Goal: Task Accomplishment & Management: Complete application form

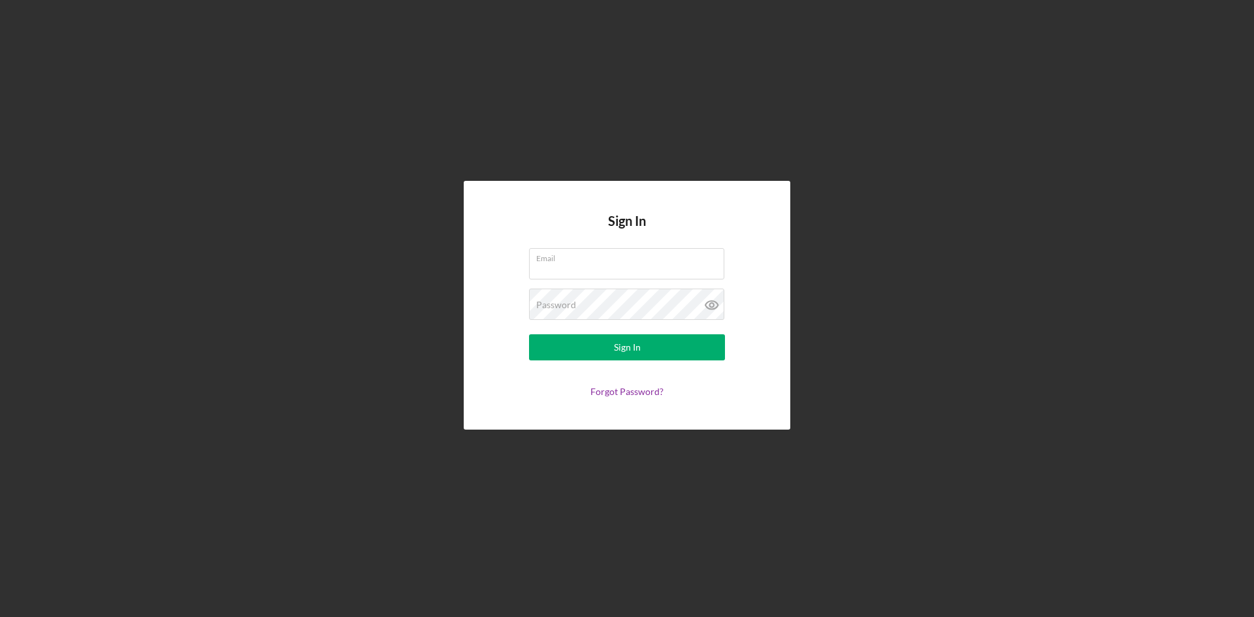
type input "[EMAIL_ADDRESS][DOMAIN_NAME]"
click at [605, 363] on form "Email [EMAIL_ADDRESS][DOMAIN_NAME] Password Sign In Forgot Password?" at bounding box center [626, 322] width 261 height 149
click at [614, 347] on div "Sign In" at bounding box center [627, 347] width 27 height 26
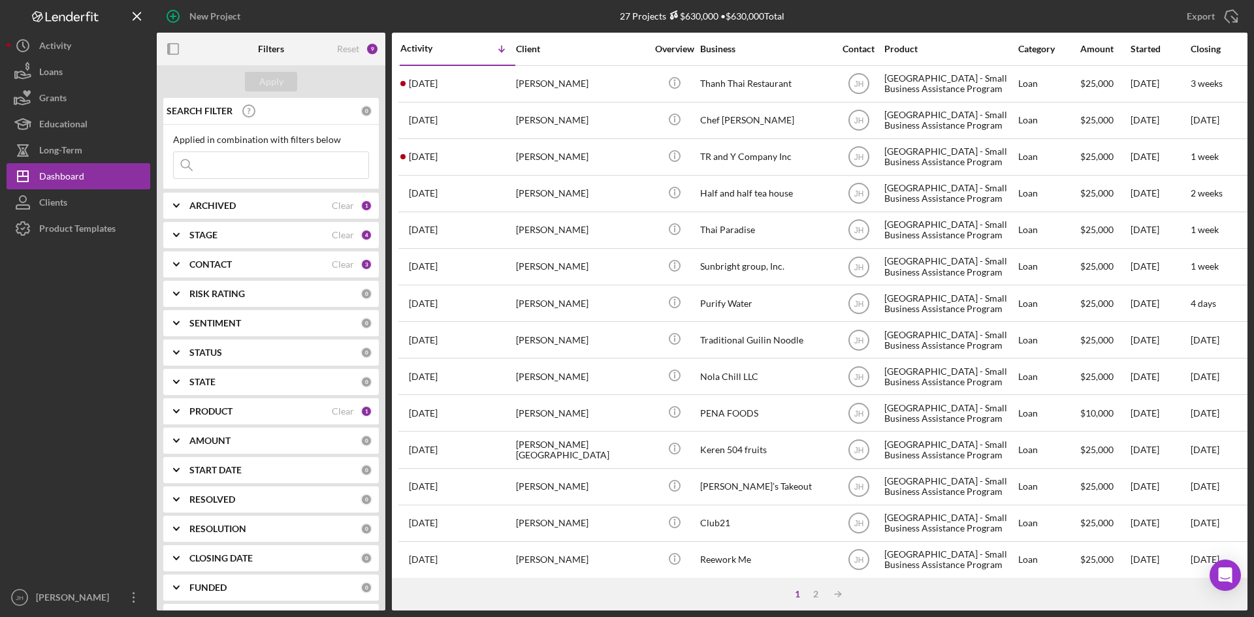
click at [220, 410] on b "PRODUCT" at bounding box center [210, 411] width 43 height 10
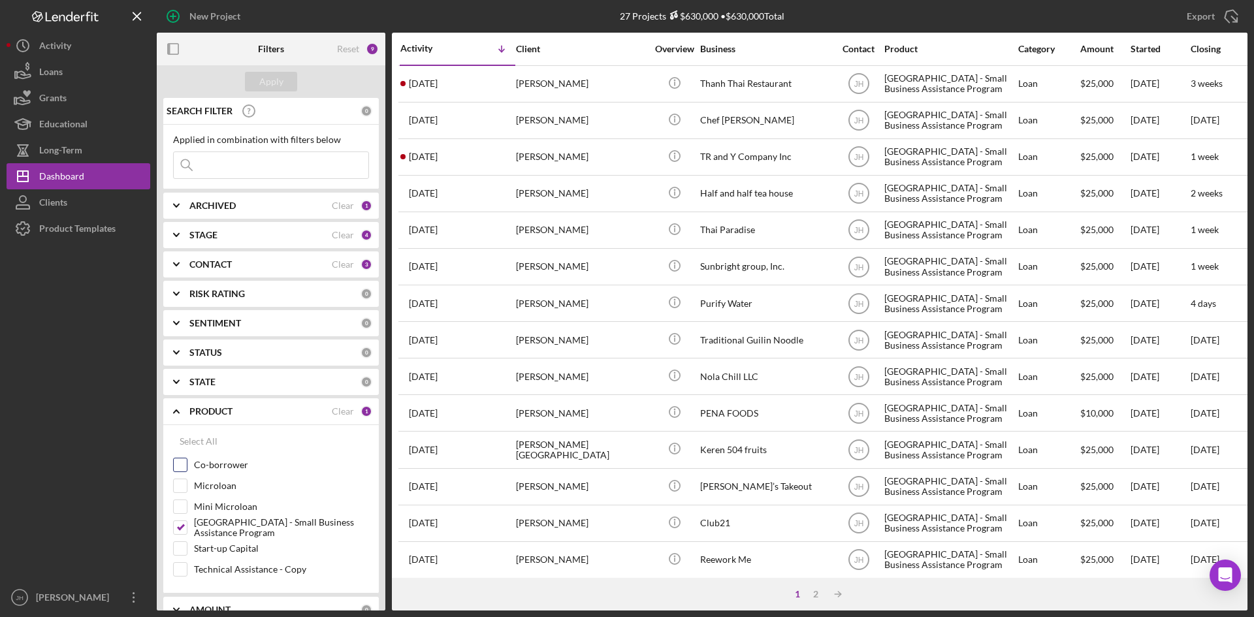
scroll to position [65, 0]
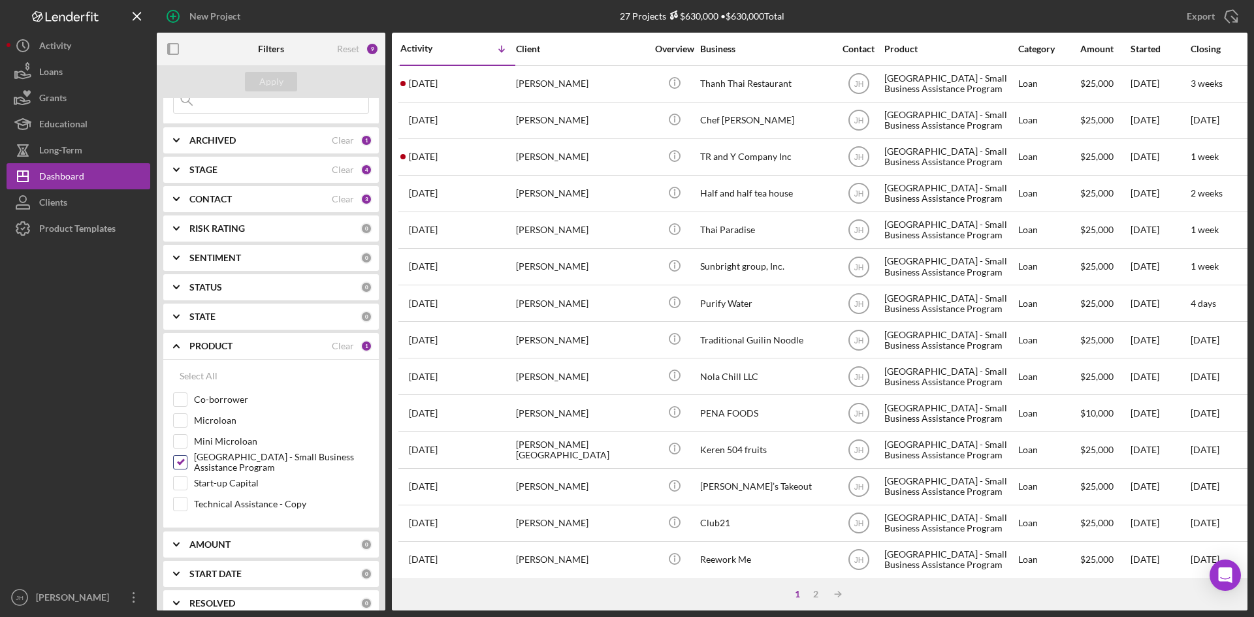
click at [219, 469] on label "[GEOGRAPHIC_DATA] - Small Business Assistance Program" at bounding box center [281, 462] width 175 height 13
click at [187, 469] on input "[GEOGRAPHIC_DATA] - Small Business Assistance Program" at bounding box center [180, 462] width 13 height 13
checkbox input "false"
click at [222, 438] on label "Mini Microloan" at bounding box center [281, 441] width 175 height 13
click at [187, 438] on input "Mini Microloan" at bounding box center [180, 441] width 13 height 13
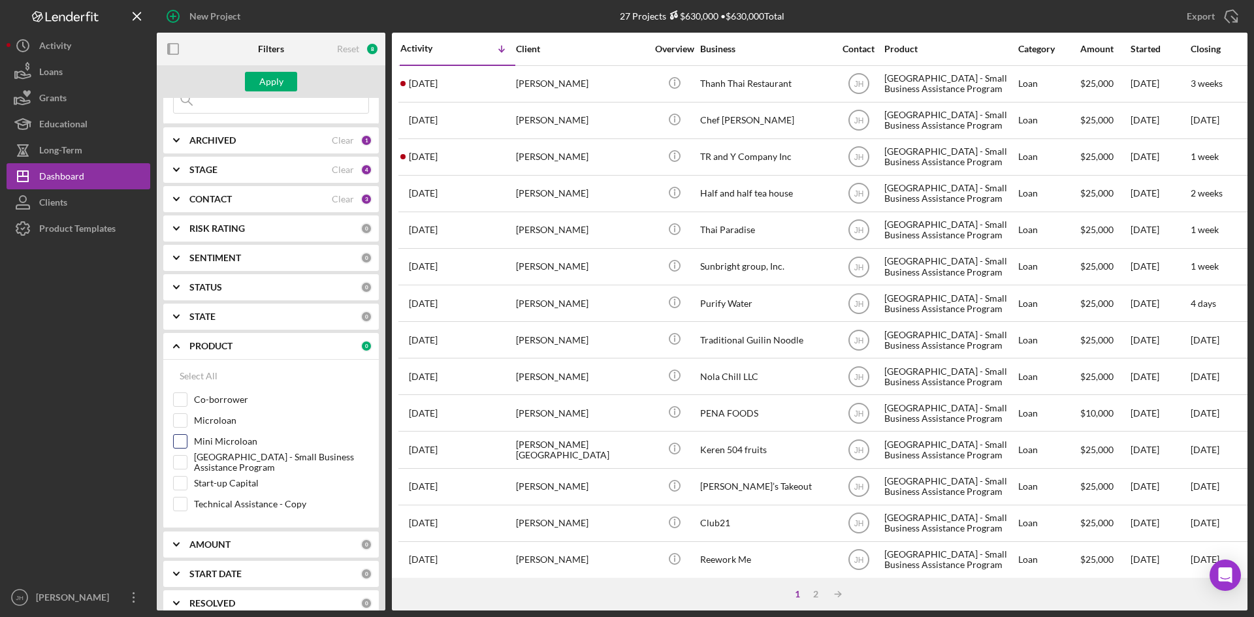
checkbox input "true"
click at [230, 422] on label "Microloan" at bounding box center [281, 420] width 175 height 13
click at [187, 422] on input "Microloan" at bounding box center [180, 420] width 13 height 13
checkbox input "true"
click at [236, 483] on label "Start-up Capital" at bounding box center [281, 483] width 175 height 13
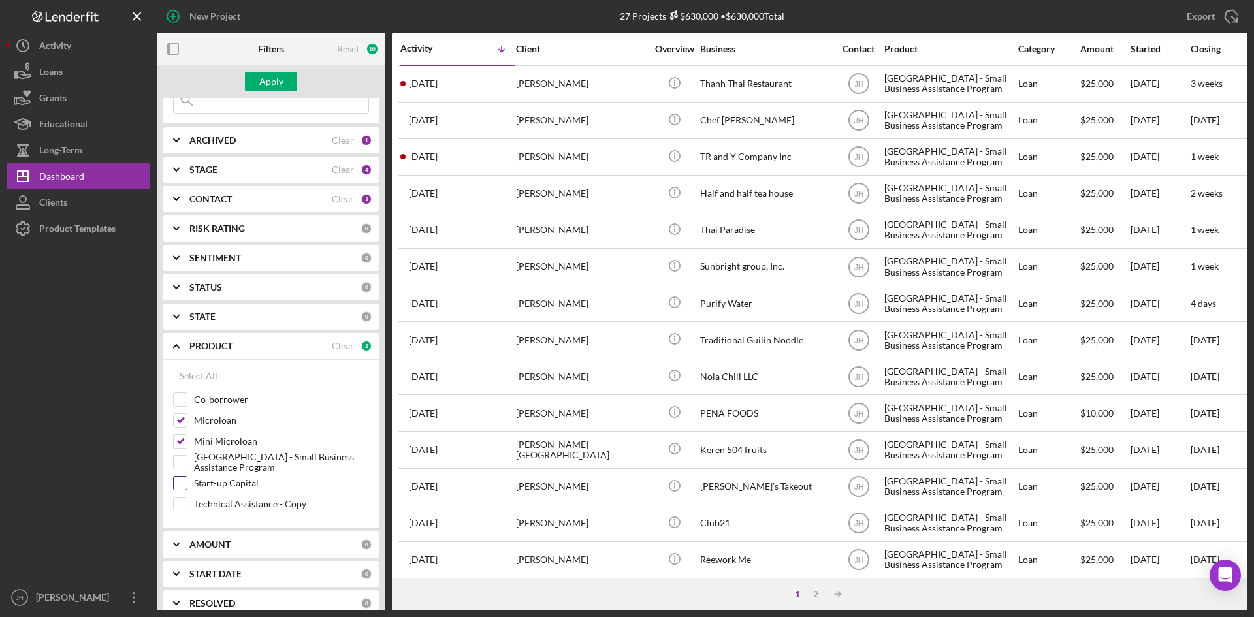
click at [187, 483] on input "Start-up Capital" at bounding box center [180, 483] width 13 height 13
checkbox input "true"
click at [272, 91] on div "Apply" at bounding box center [271, 82] width 24 height 20
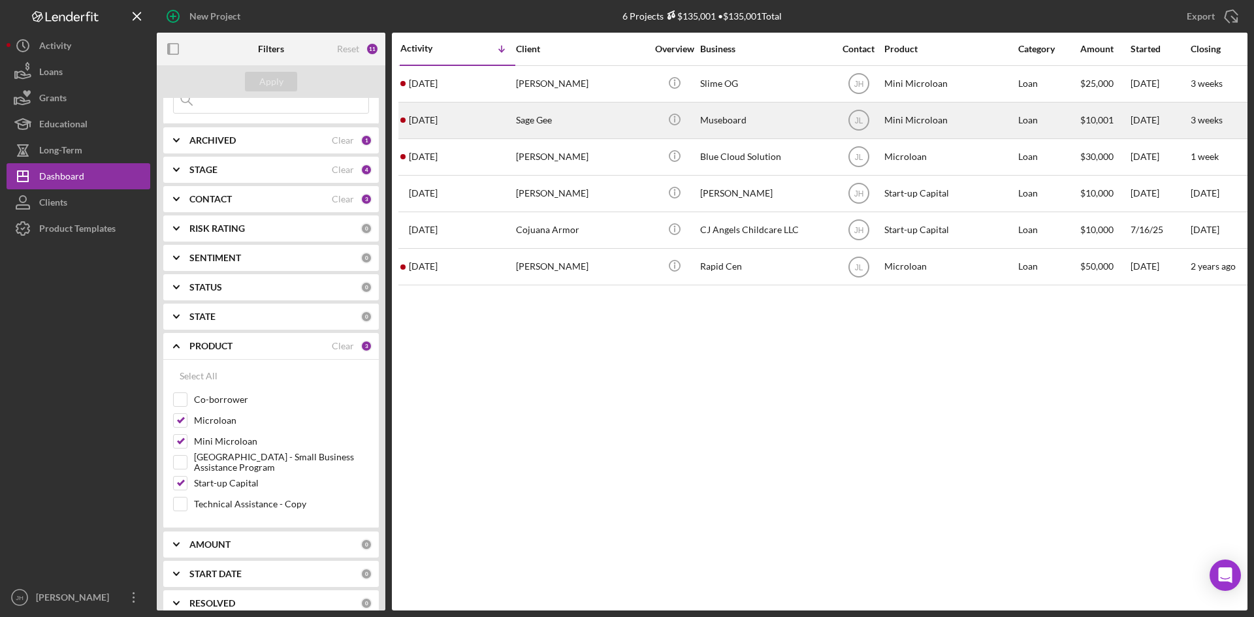
click at [602, 112] on div "Sage Gee" at bounding box center [581, 120] width 131 height 35
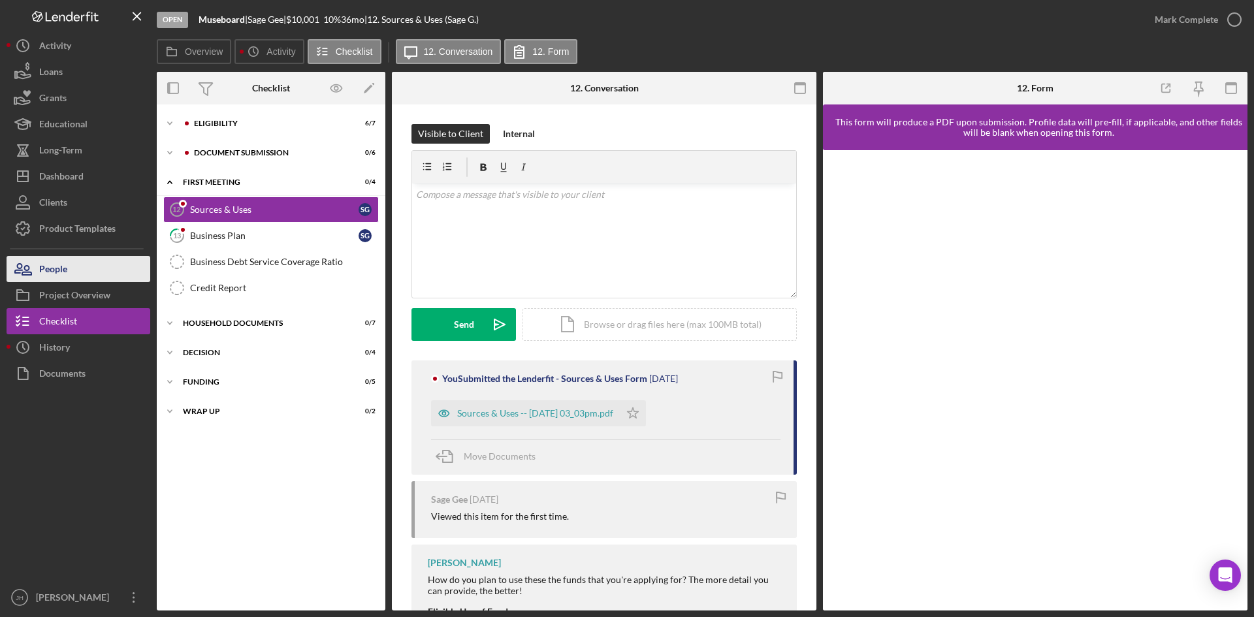
click at [89, 260] on button "People" at bounding box center [79, 269] width 144 height 26
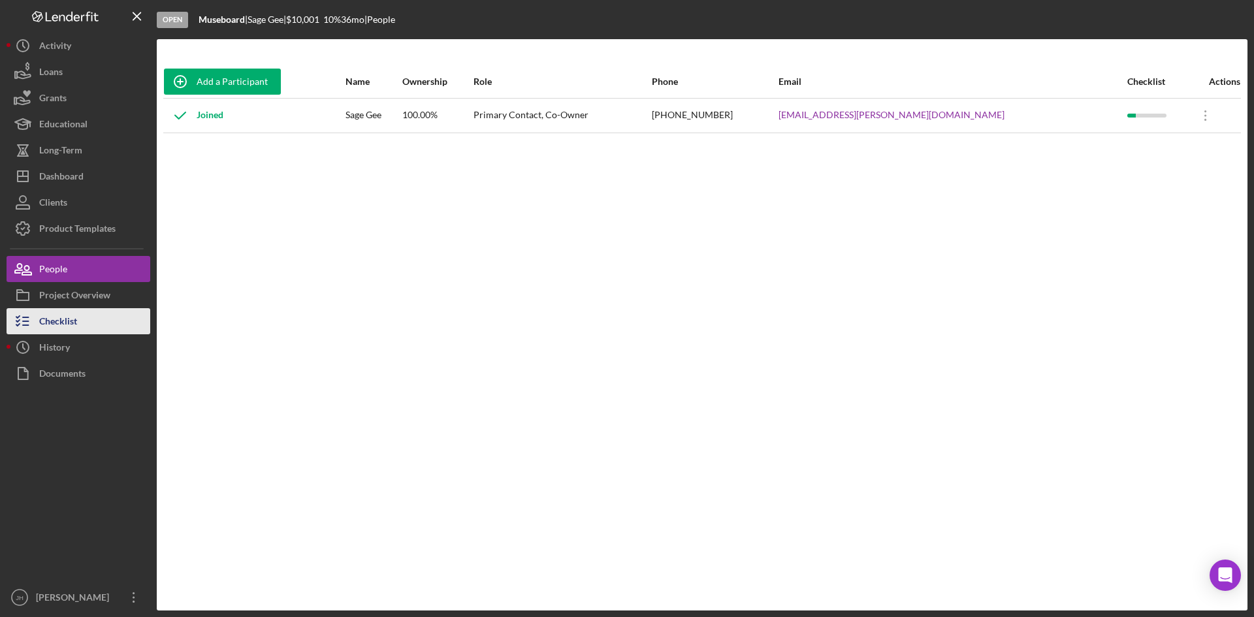
click at [80, 323] on button "Checklist" at bounding box center [79, 321] width 144 height 26
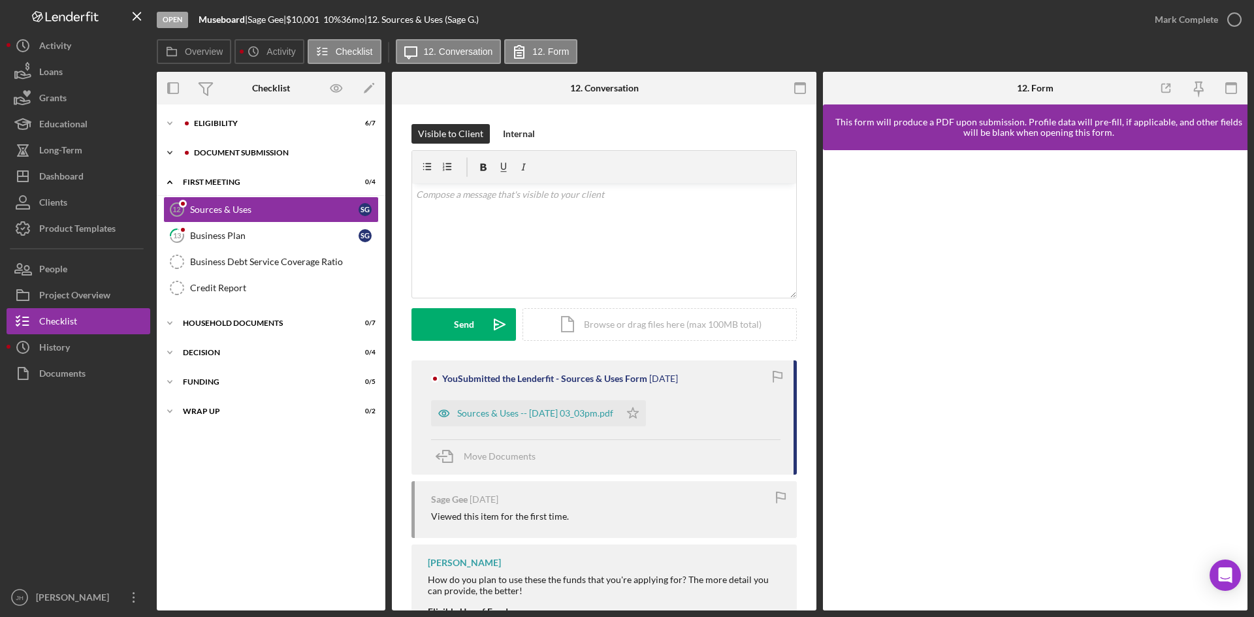
click at [235, 157] on div "Icon/Expander Document Submission 0 / 6" at bounding box center [271, 153] width 229 height 26
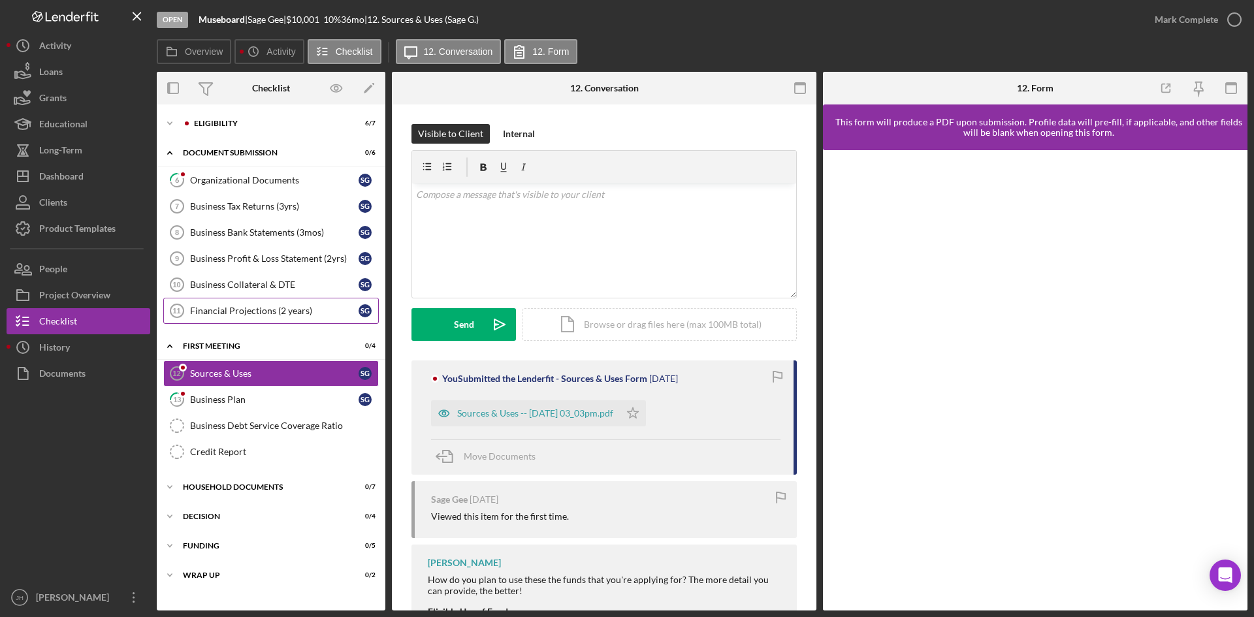
click at [281, 319] on link "Financial Projections (2 years) 11 Financial Projections (2 years) S G" at bounding box center [270, 311] width 215 height 26
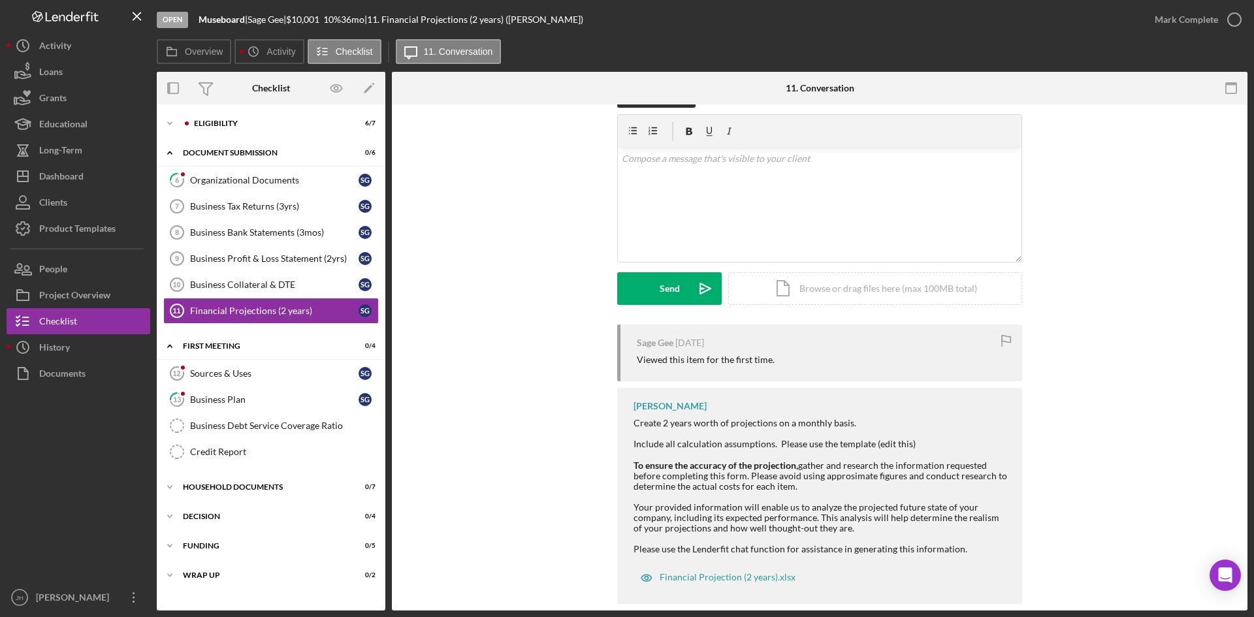
scroll to position [56, 0]
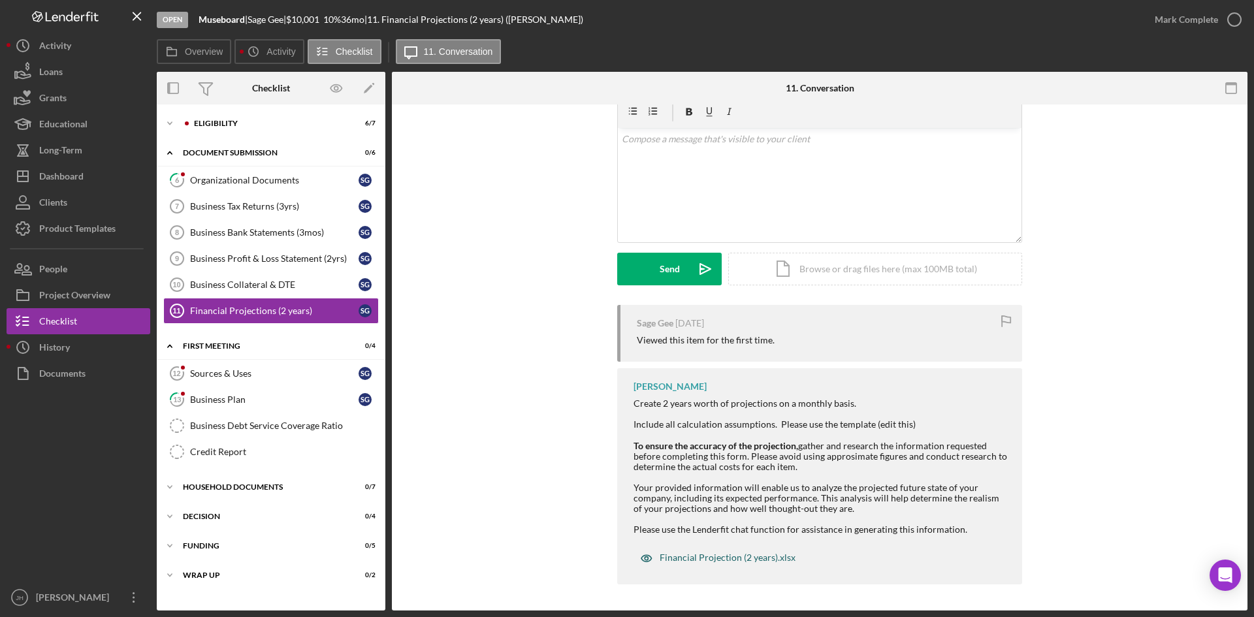
click at [769, 560] on div "Financial Projection (2 years).xlsx" at bounding box center [728, 557] width 136 height 10
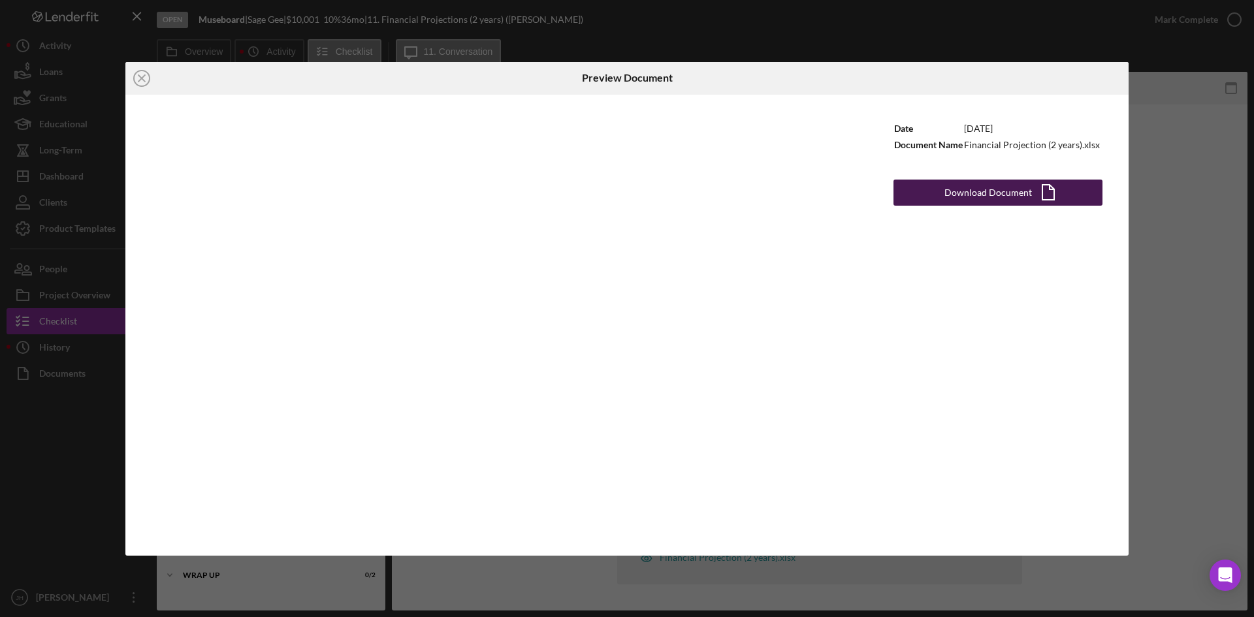
click at [955, 192] on div "Download Document" at bounding box center [988, 193] width 88 height 26
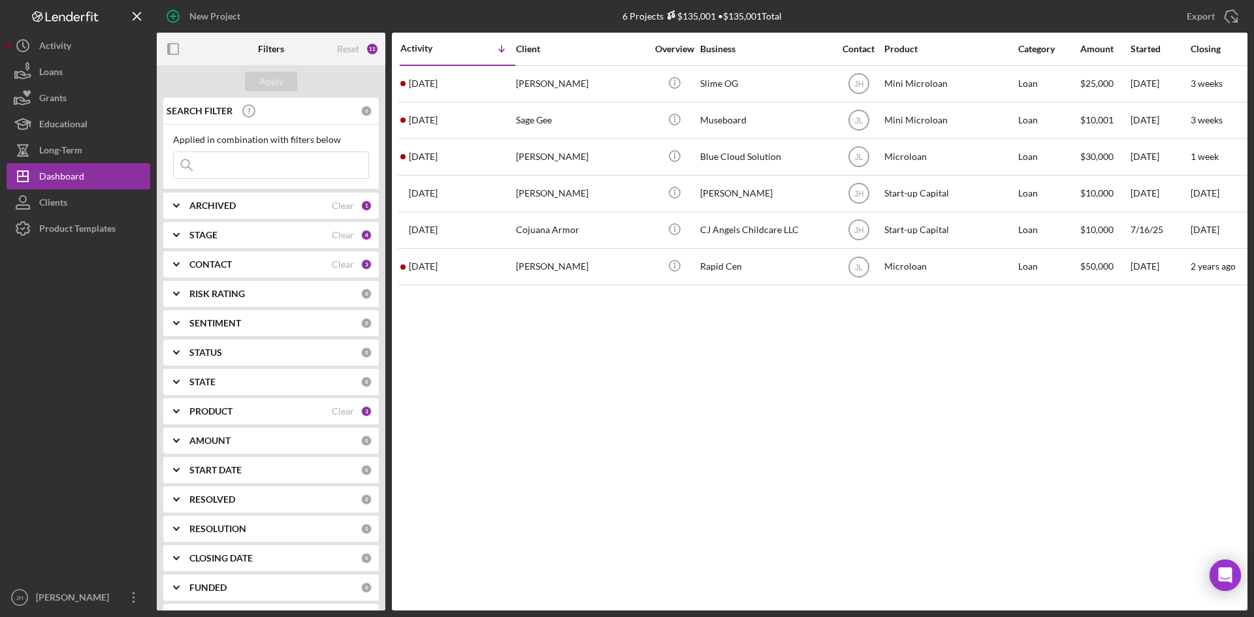
click at [224, 415] on b "PRODUCT" at bounding box center [210, 411] width 43 height 10
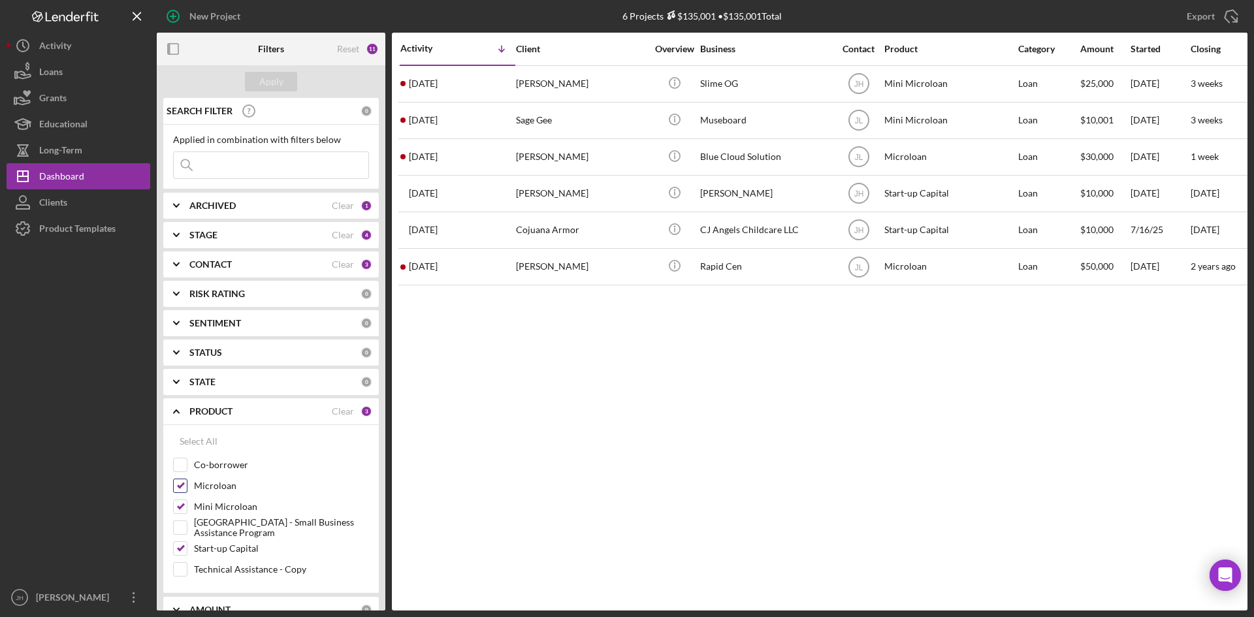
click at [225, 487] on label "Microloan" at bounding box center [281, 485] width 175 height 13
click at [187, 487] on input "Microloan" at bounding box center [180, 485] width 13 height 13
checkbox input "false"
click at [223, 510] on label "Mini Microloan" at bounding box center [281, 506] width 175 height 13
click at [187, 510] on input "Mini Microloan" at bounding box center [180, 506] width 13 height 13
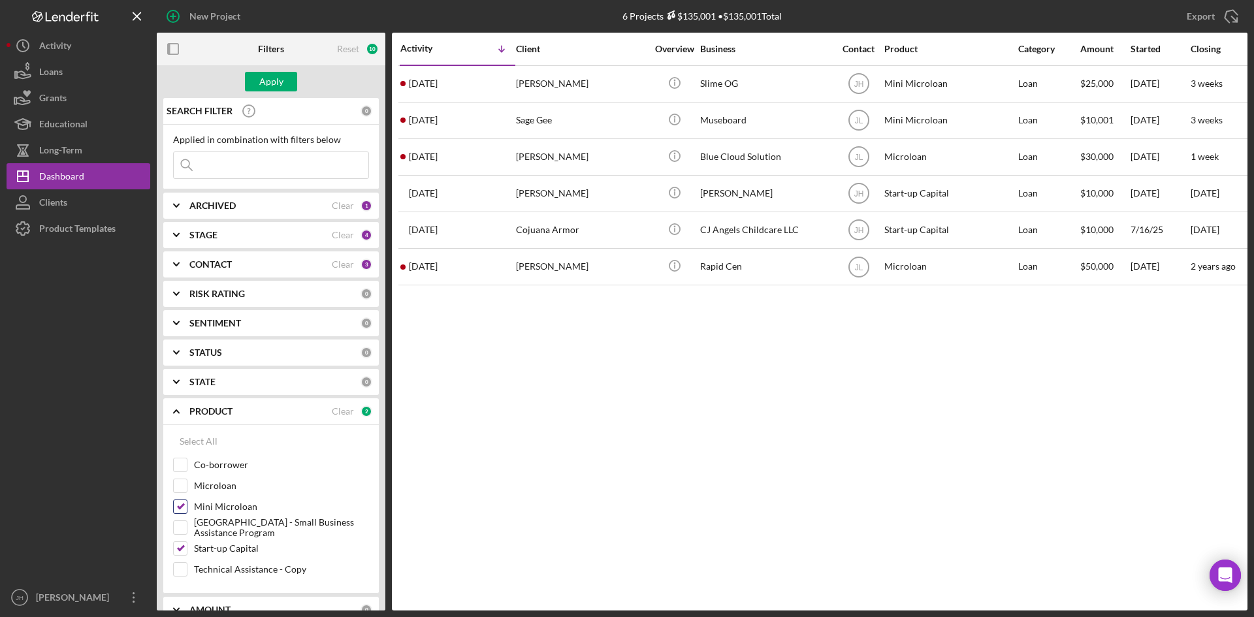
checkbox input "false"
click at [224, 548] on label "Start-up Capital" at bounding box center [281, 548] width 175 height 13
click at [187, 548] on input "Start-up Capital" at bounding box center [180, 548] width 13 height 13
checkbox input "false"
click at [229, 528] on label "[GEOGRAPHIC_DATA] - Small Business Assistance Program" at bounding box center [281, 527] width 175 height 13
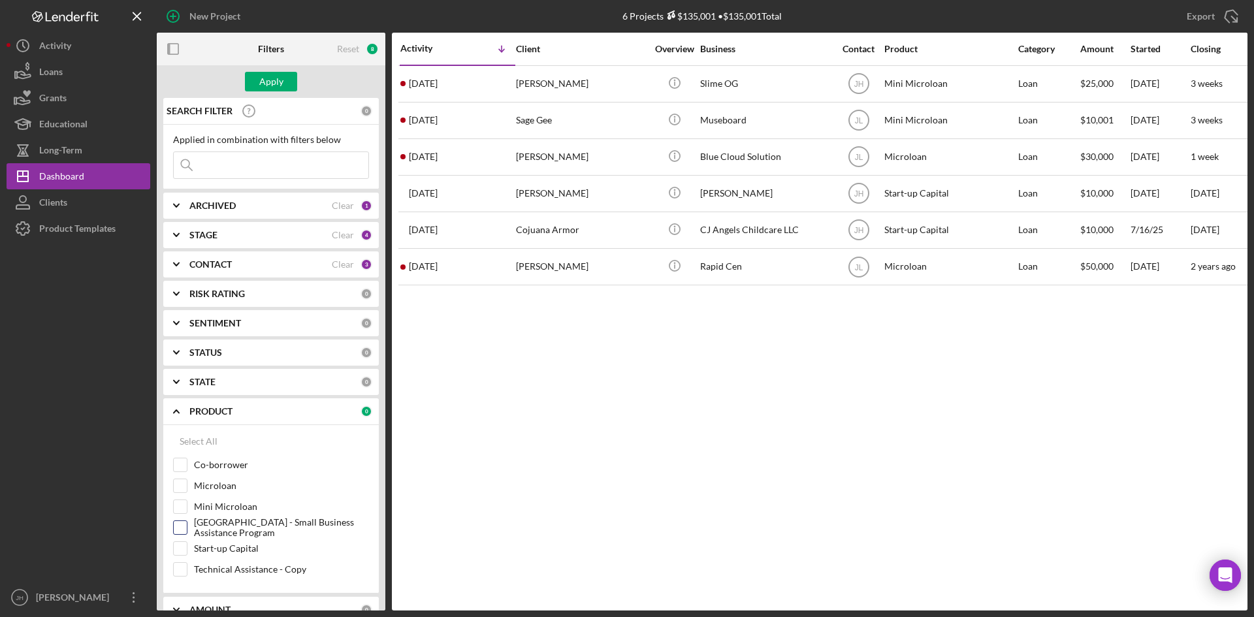
click at [187, 528] on input "[GEOGRAPHIC_DATA] - Small Business Assistance Program" at bounding box center [180, 527] width 13 height 13
checkbox input "true"
click at [285, 85] on button "Apply" at bounding box center [271, 82] width 52 height 20
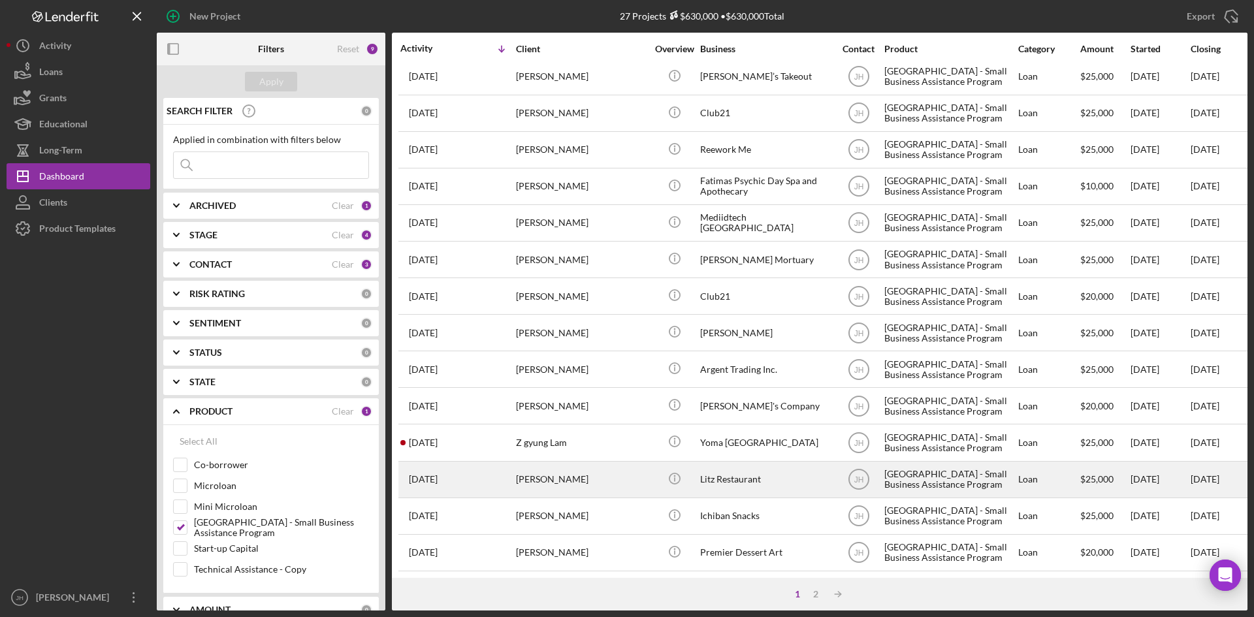
scroll to position [420, 0]
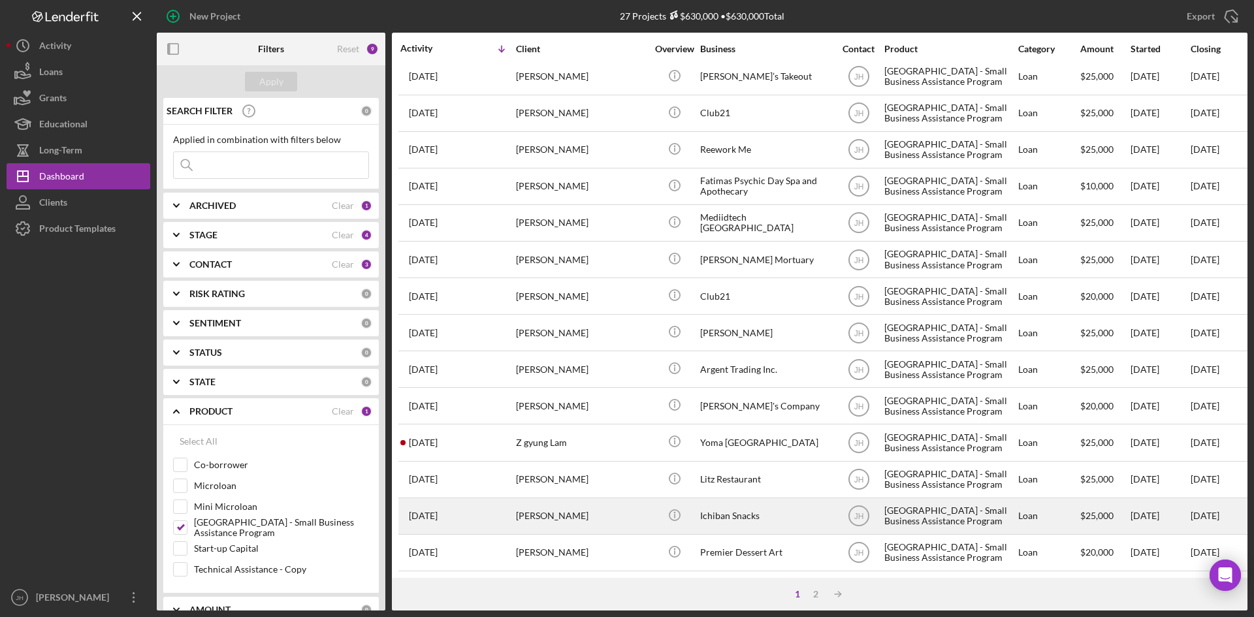
click at [773, 511] on div "Ichiban Snacks" at bounding box center [765, 516] width 131 height 35
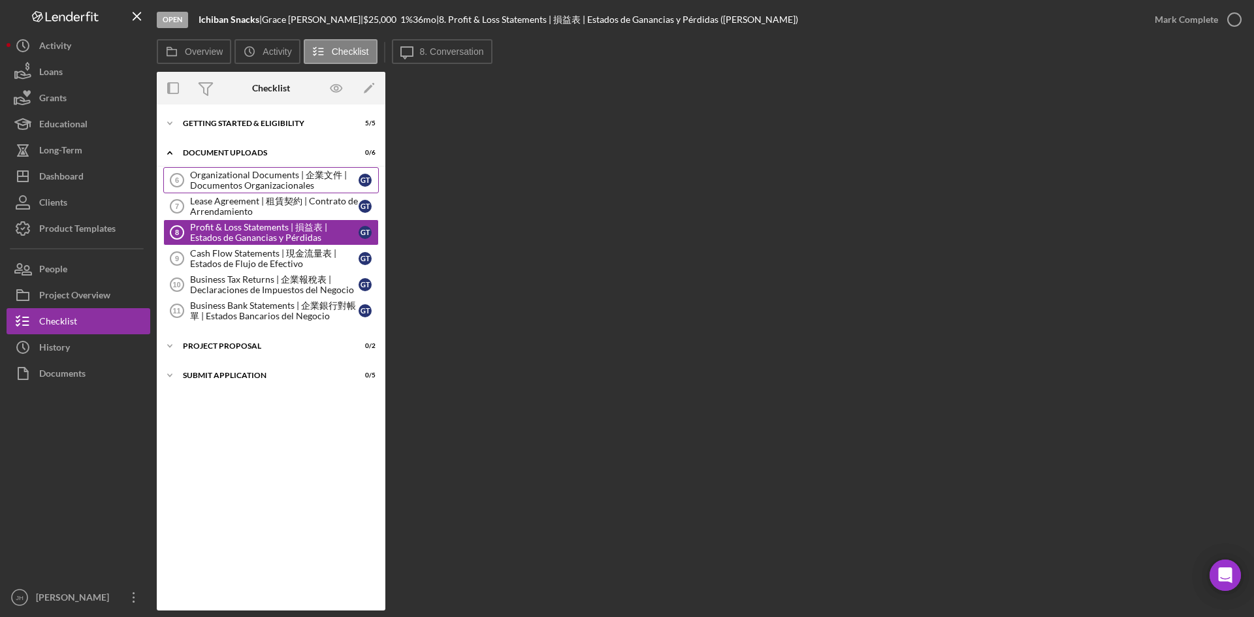
click at [272, 174] on div "Organizational Documents | 企業文件 | Documentos Organizacionales" at bounding box center [274, 180] width 168 height 21
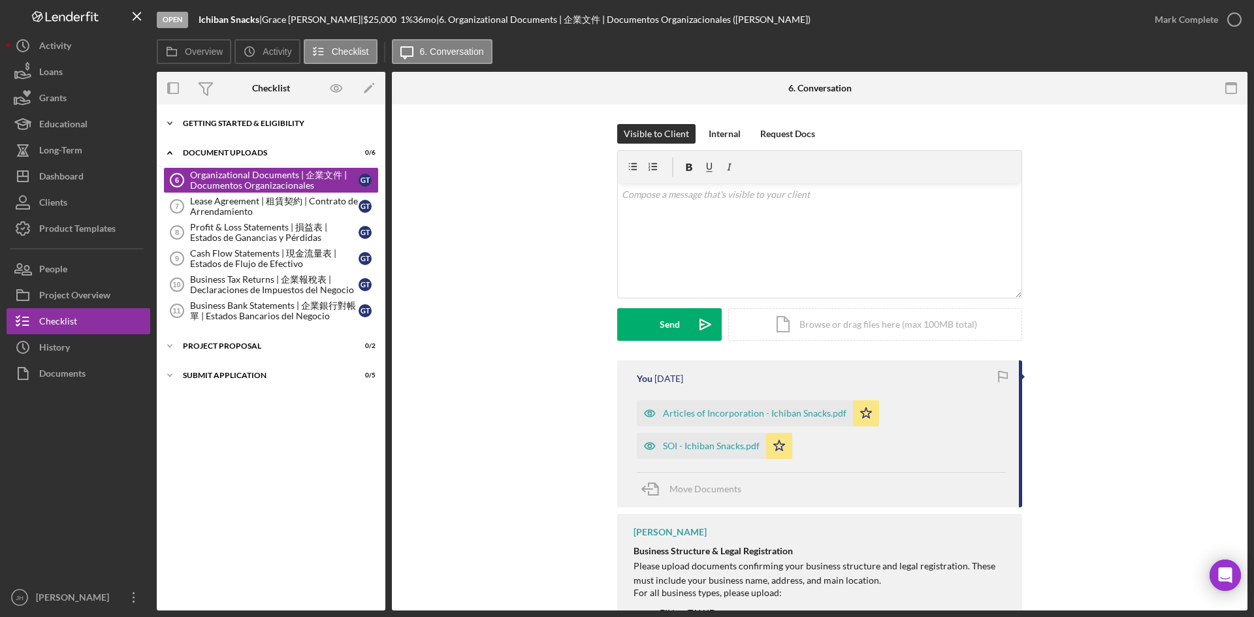
click at [266, 125] on div "Getting Started & Eligibility" at bounding box center [276, 123] width 186 height 8
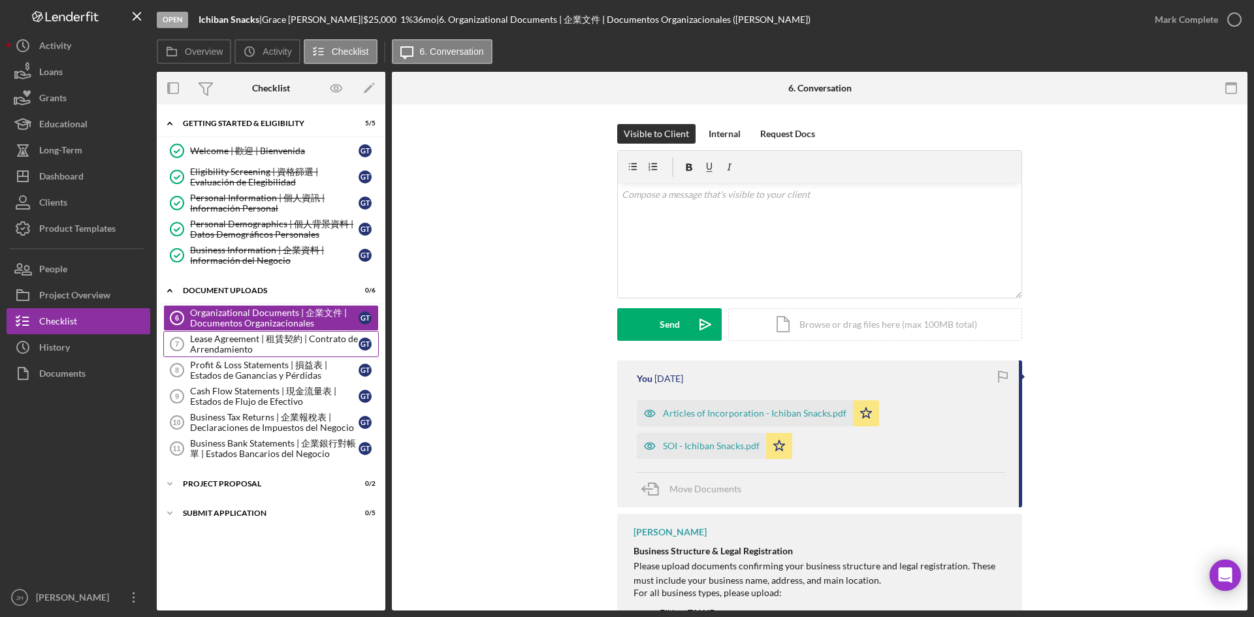
click at [280, 338] on div "Lease Agreement | 租賃契約 | Contrato de Arrendamiento" at bounding box center [274, 344] width 168 height 21
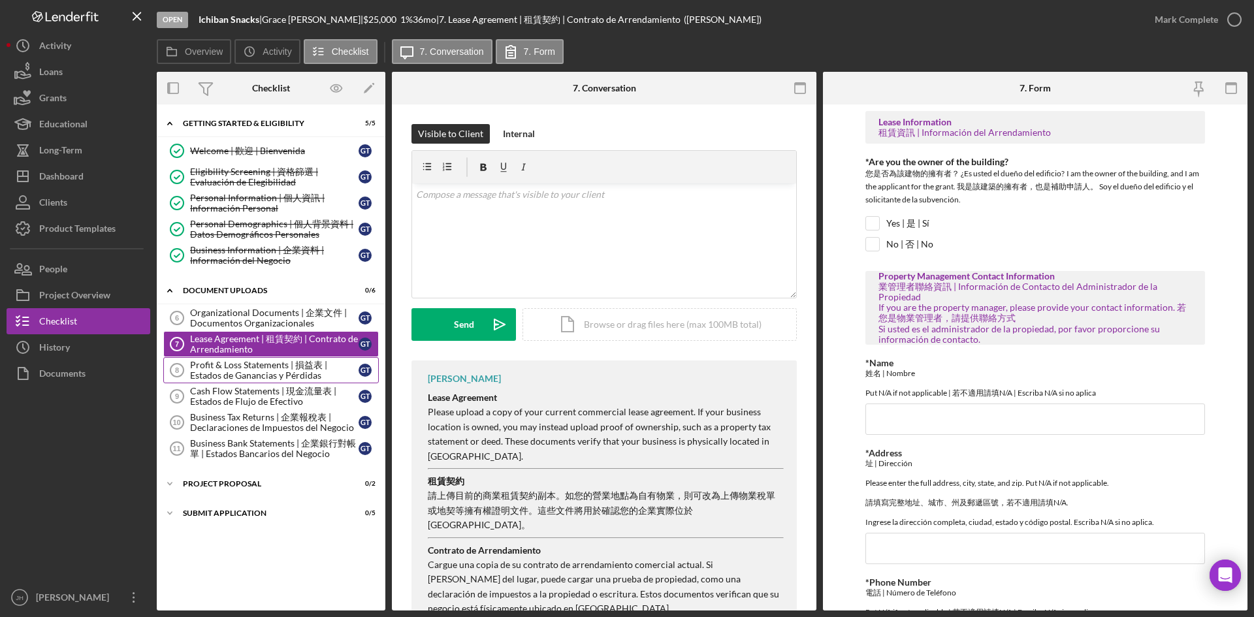
click at [317, 365] on div "Profit & Loss Statements | 損益表 | Estados de Ganancias y Pérdidas" at bounding box center [274, 370] width 168 height 21
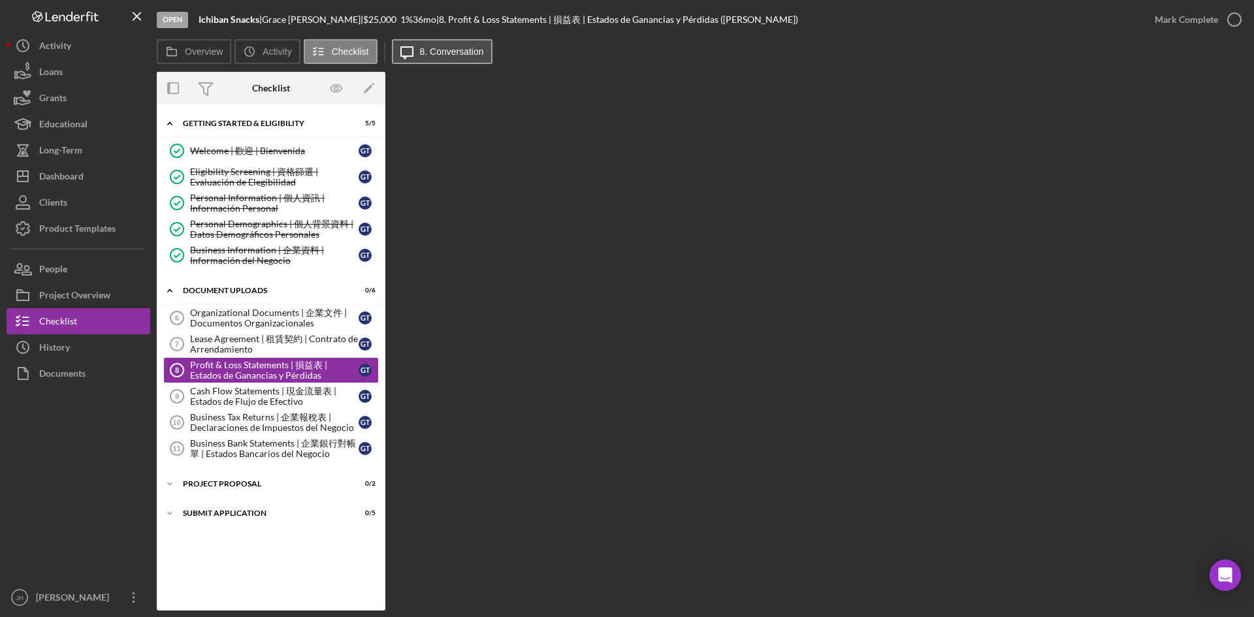
click at [445, 48] on label "8. Conversation" at bounding box center [452, 51] width 64 height 10
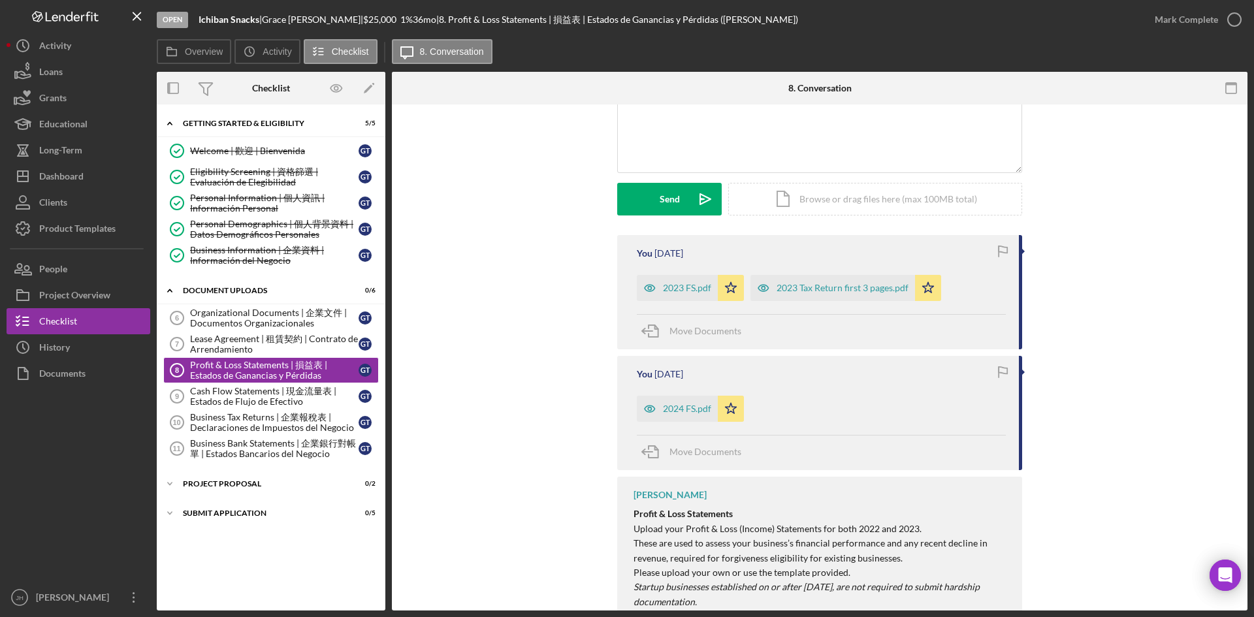
scroll to position [131, 0]
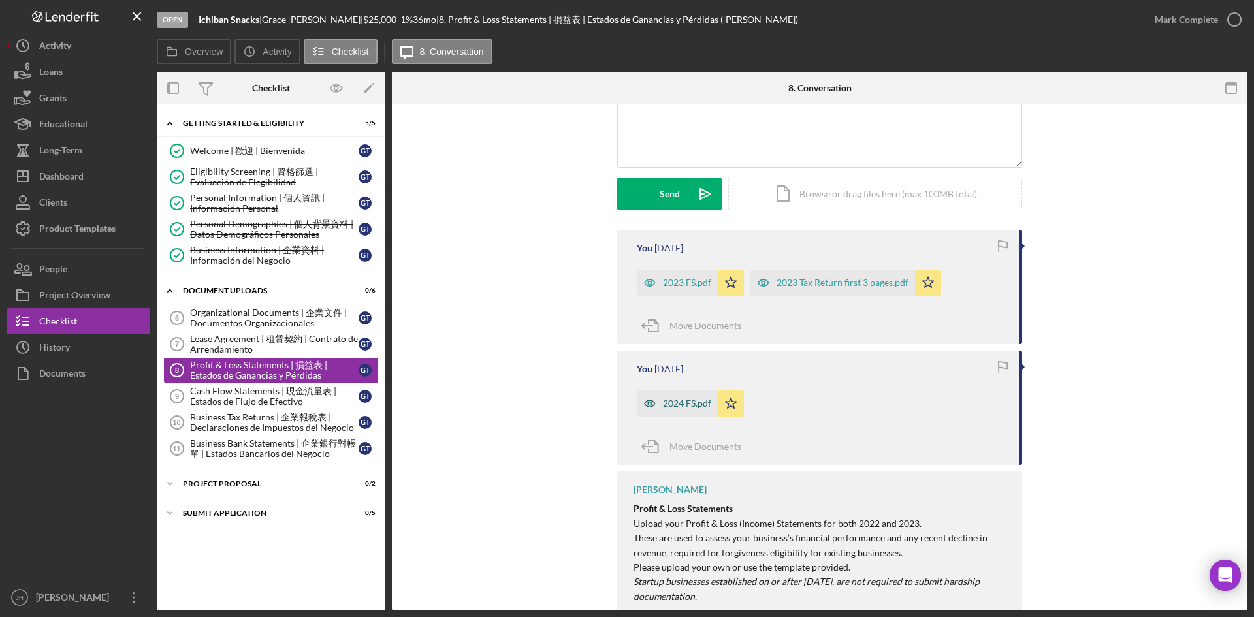
click at [691, 407] on div "2024 FS.pdf" at bounding box center [687, 403] width 48 height 10
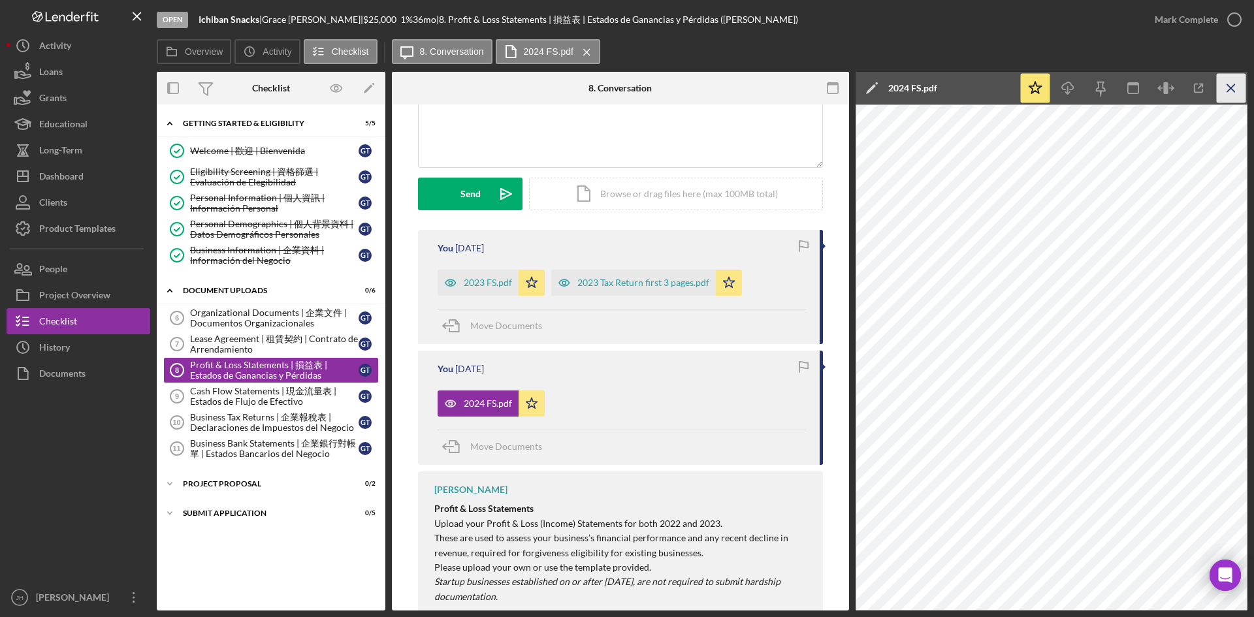
click at [1230, 96] on icon "Icon/Menu Close" at bounding box center [1231, 88] width 29 height 29
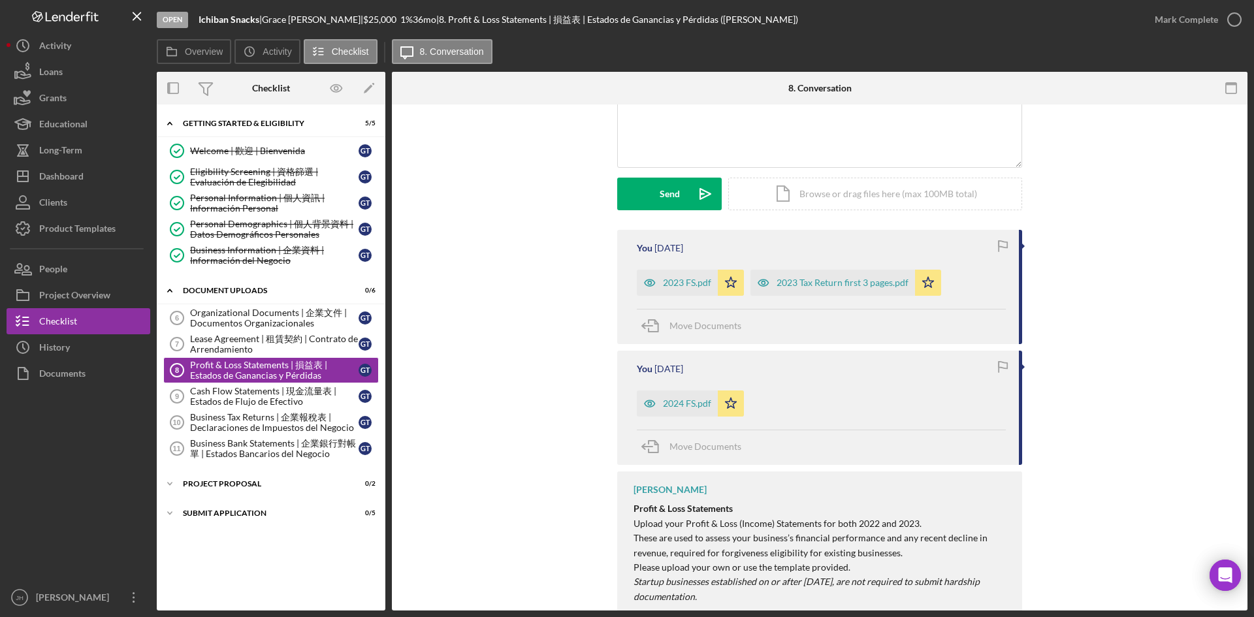
click at [495, 378] on div "You [DATE] 2023 FS.pdf Icon/Star 2023 Tax Return first 3 pages.pdf Icon/Star Mo…" at bounding box center [819, 565] width 816 height 670
